Goal: Communication & Community: Answer question/provide support

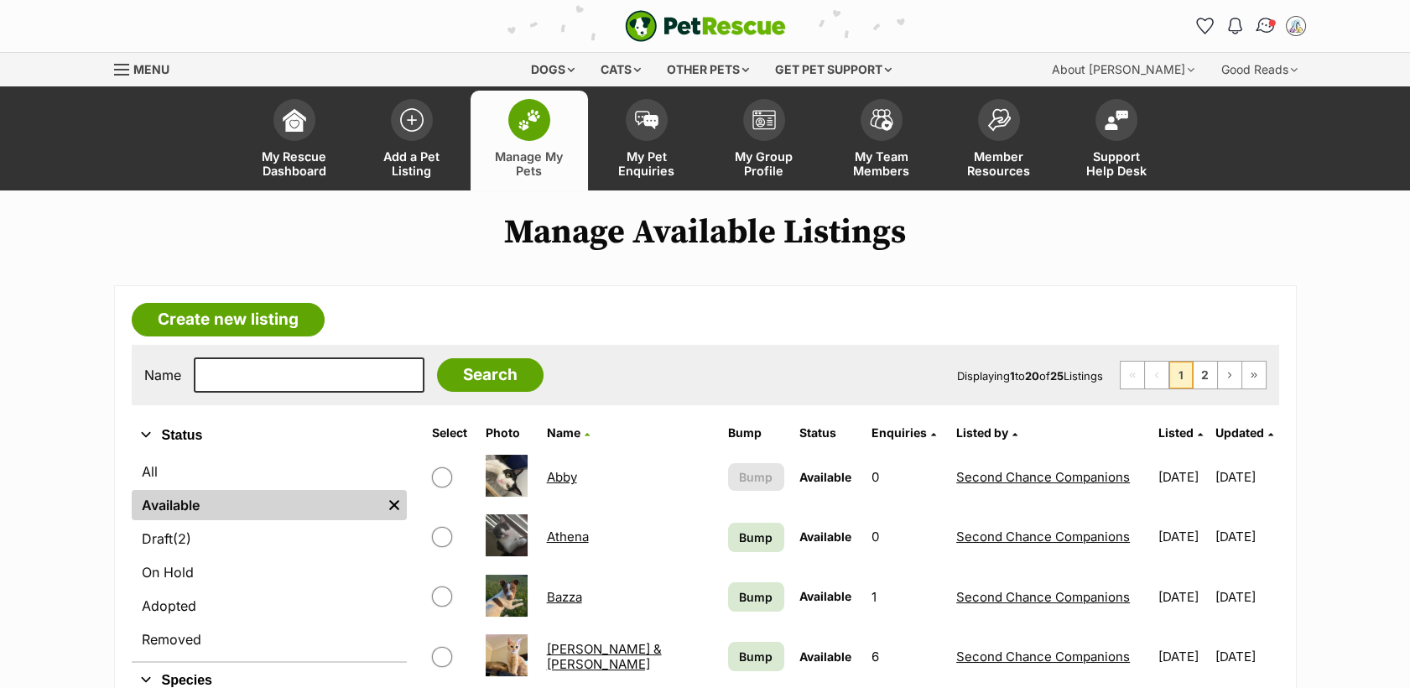
click at [1265, 23] on img "Conversations" at bounding box center [1265, 26] width 23 height 22
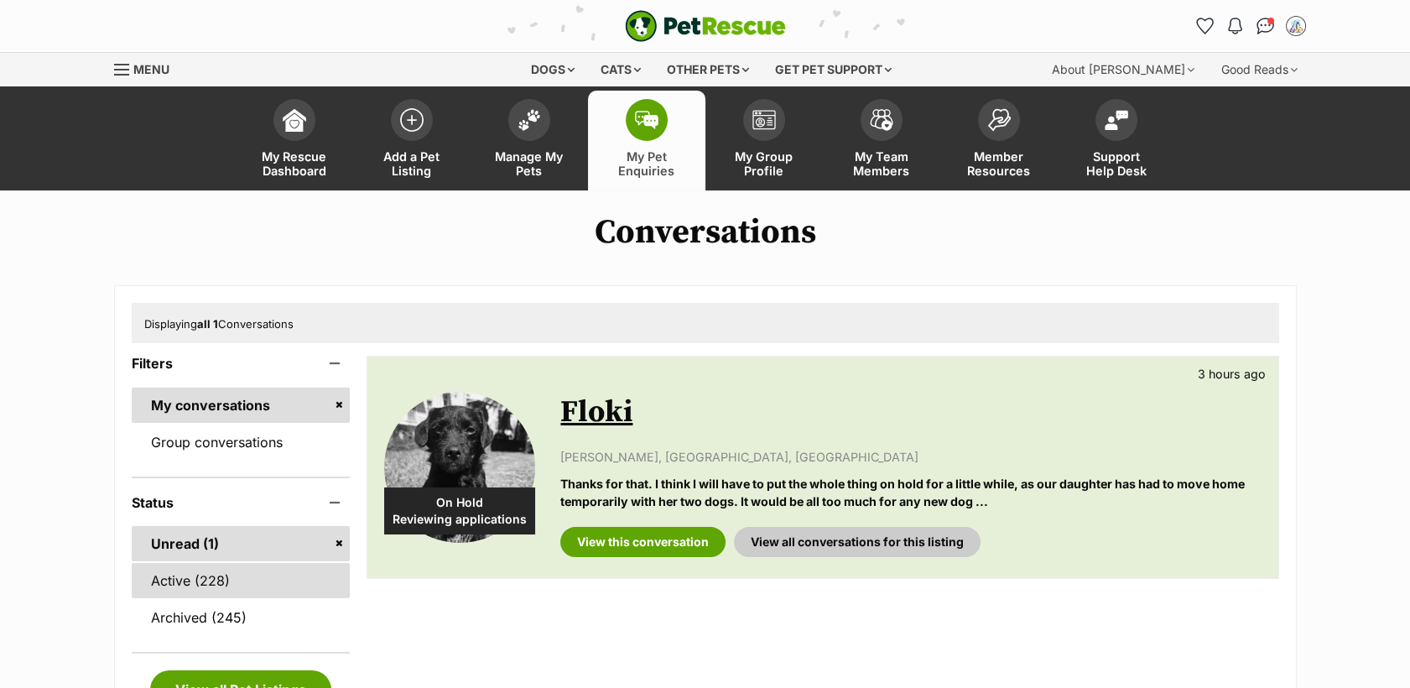
click at [201, 583] on link "Active (228)" at bounding box center [241, 580] width 219 height 35
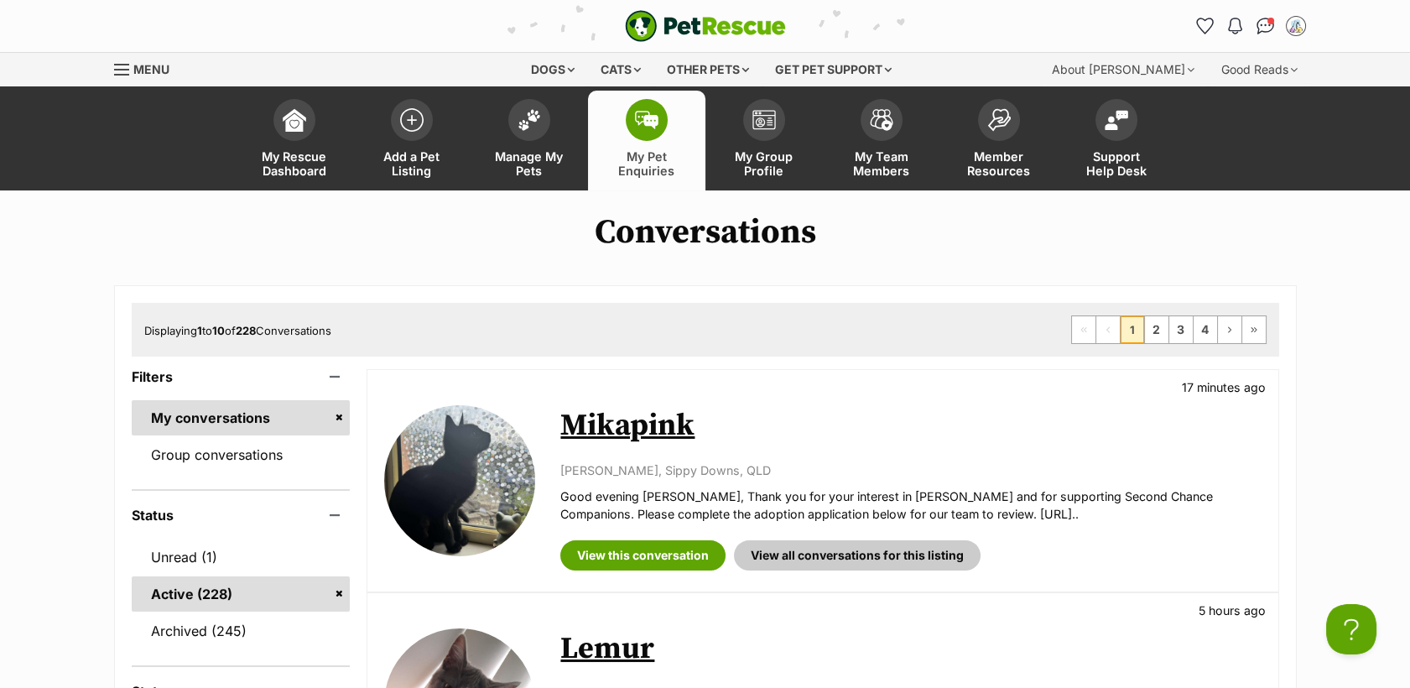
click at [654, 419] on link "Mikapink" at bounding box center [627, 426] width 134 height 38
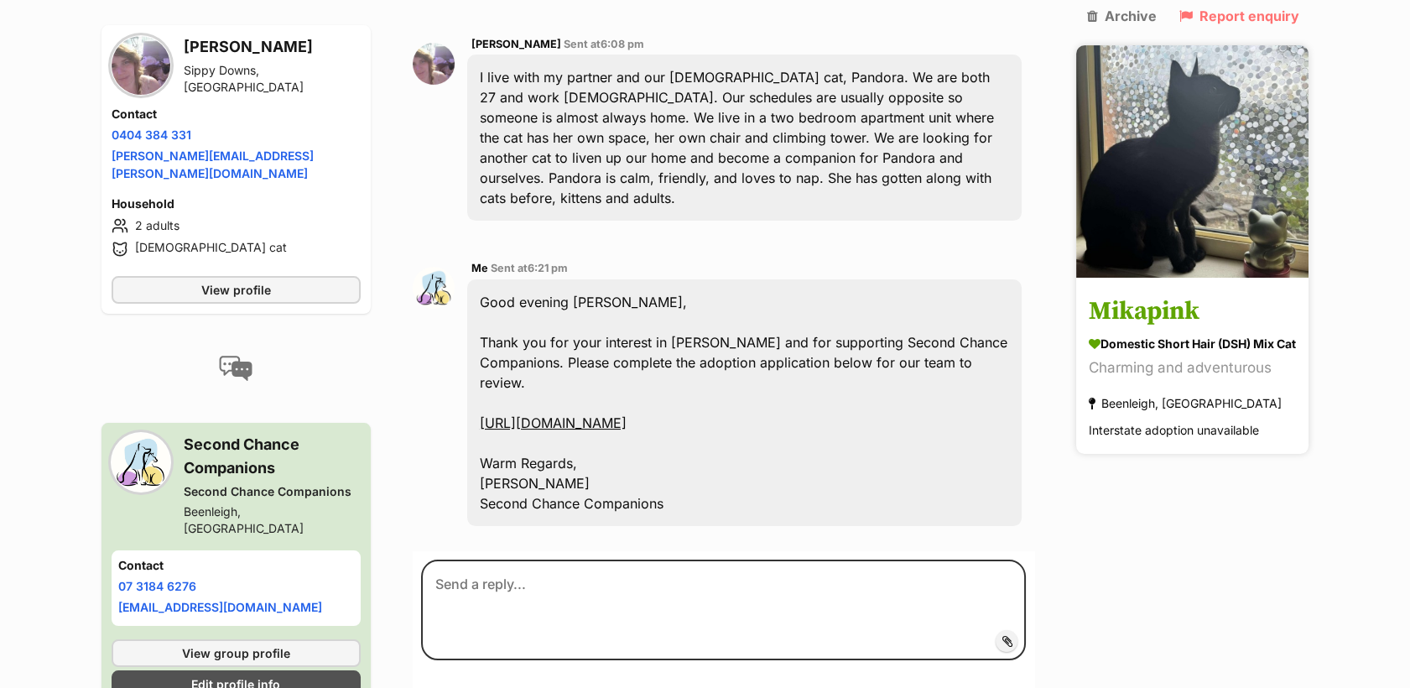
scroll to position [530, 0]
